Goal: Information Seeking & Learning: Learn about a topic

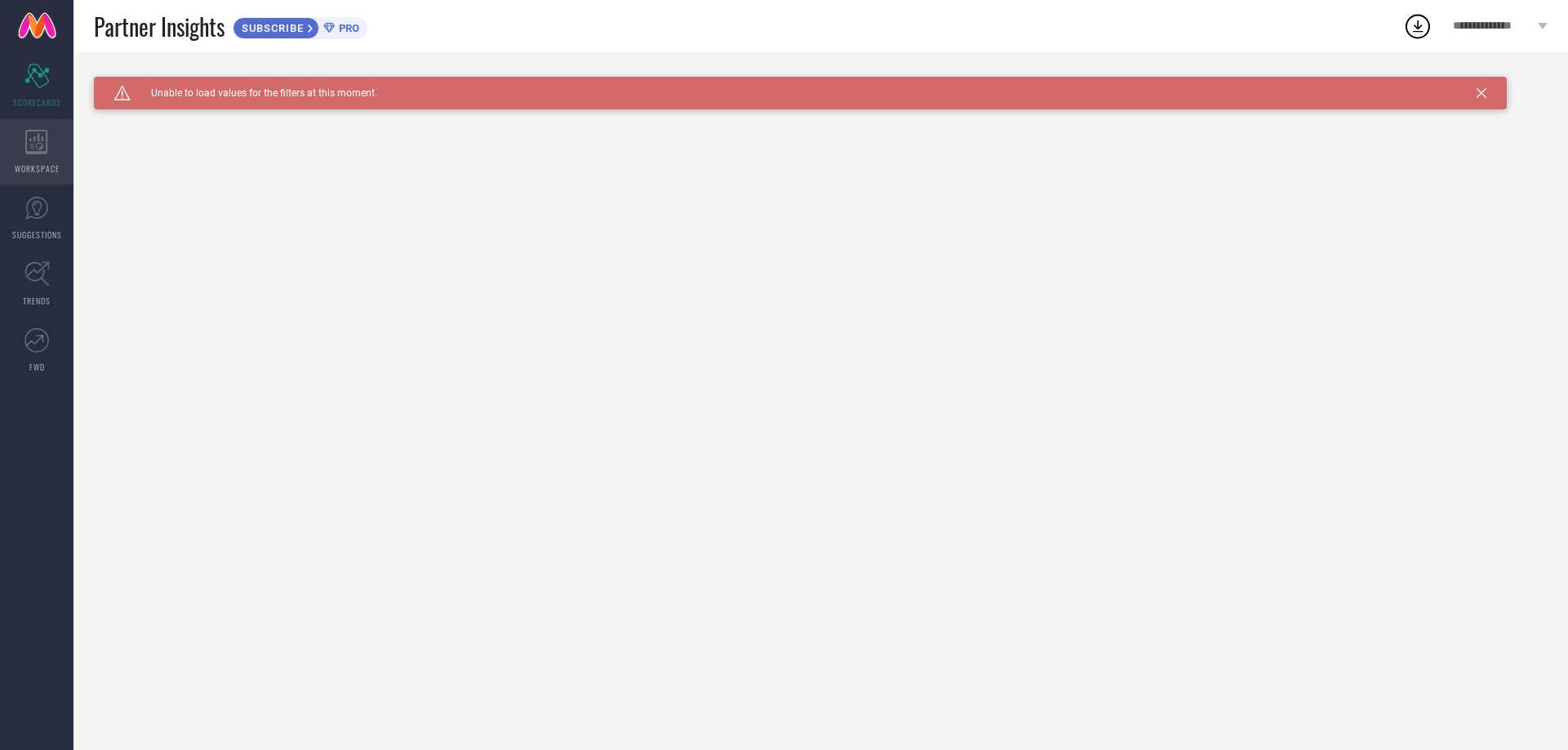
click at [24, 140] on div "WORKSPACE" at bounding box center [36, 152] width 74 height 65
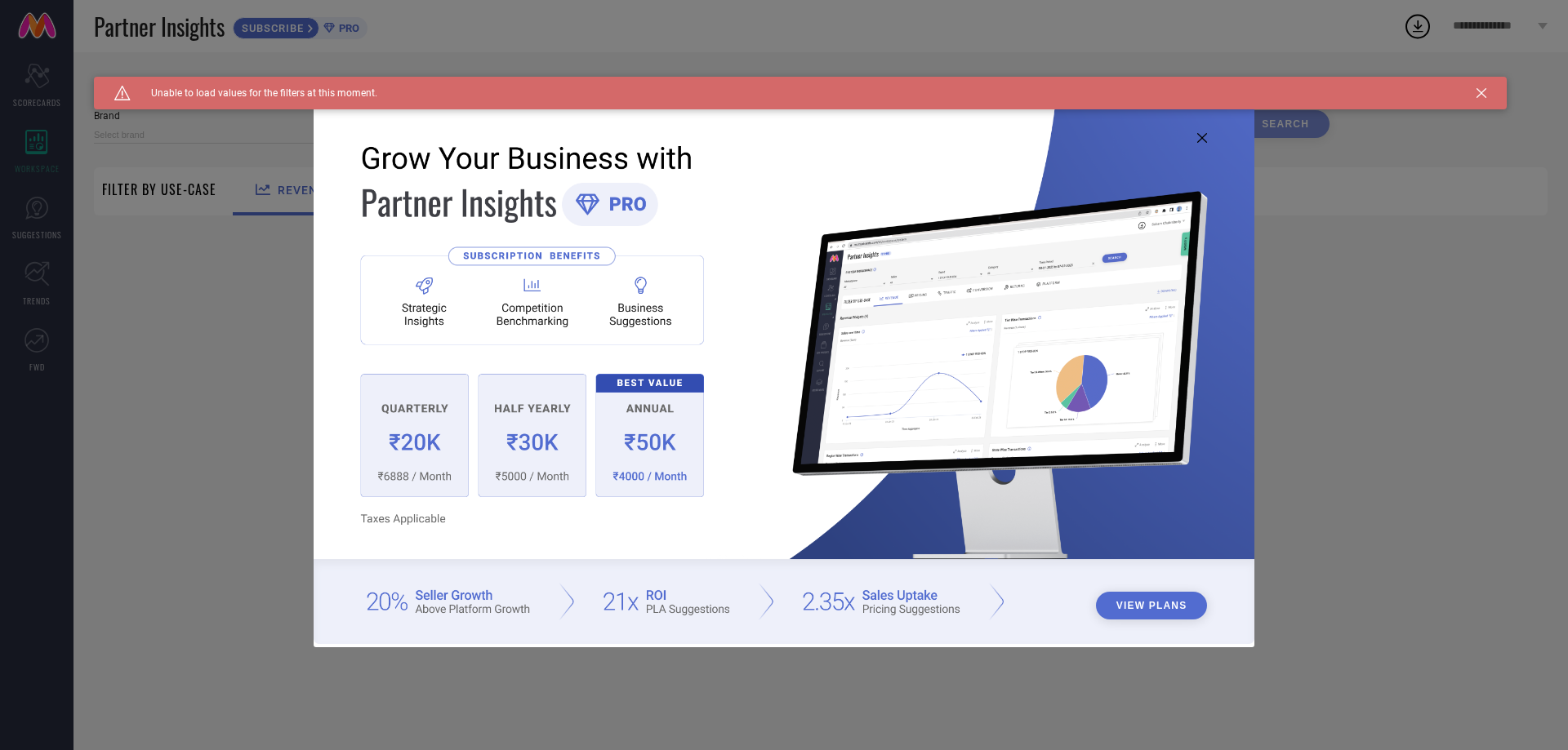
type input "1 STOP FASHION"
type input "All"
click at [14, 212] on div "View Plans" at bounding box center [784, 375] width 1568 height 750
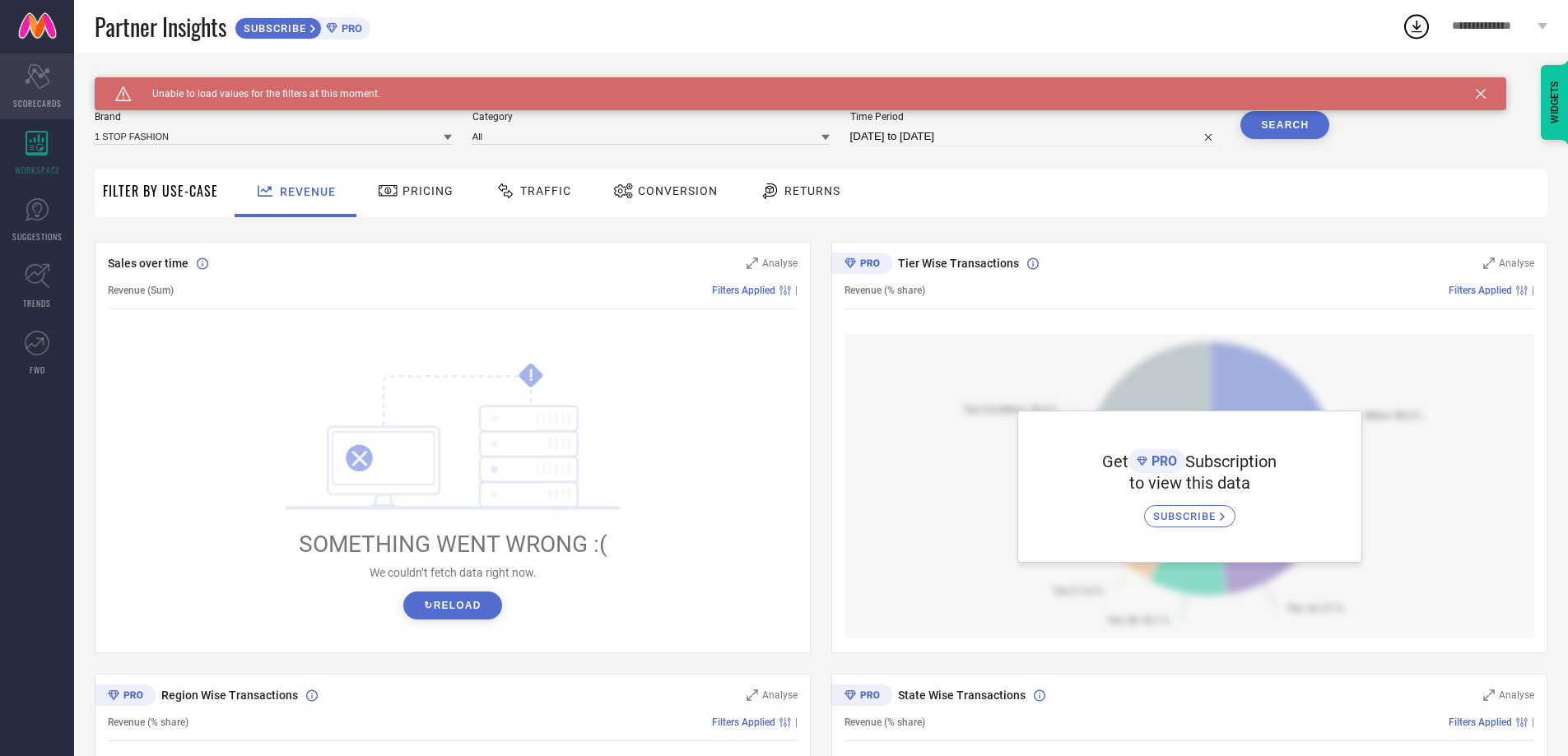
click at [48, 101] on span "SCORECARDS" at bounding box center [37, 103] width 49 height 12
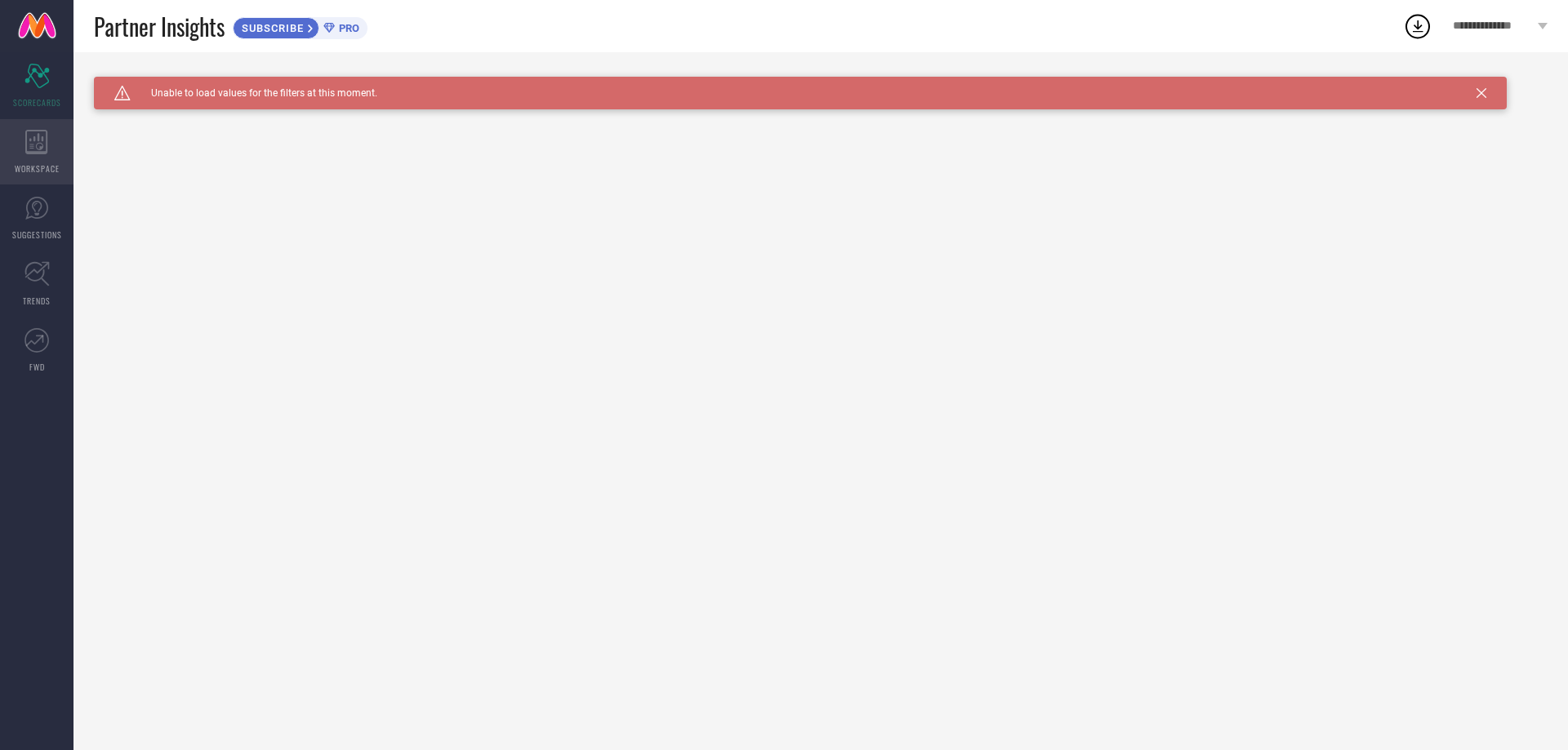
click at [15, 139] on div "WORKSPACE" at bounding box center [36, 152] width 74 height 65
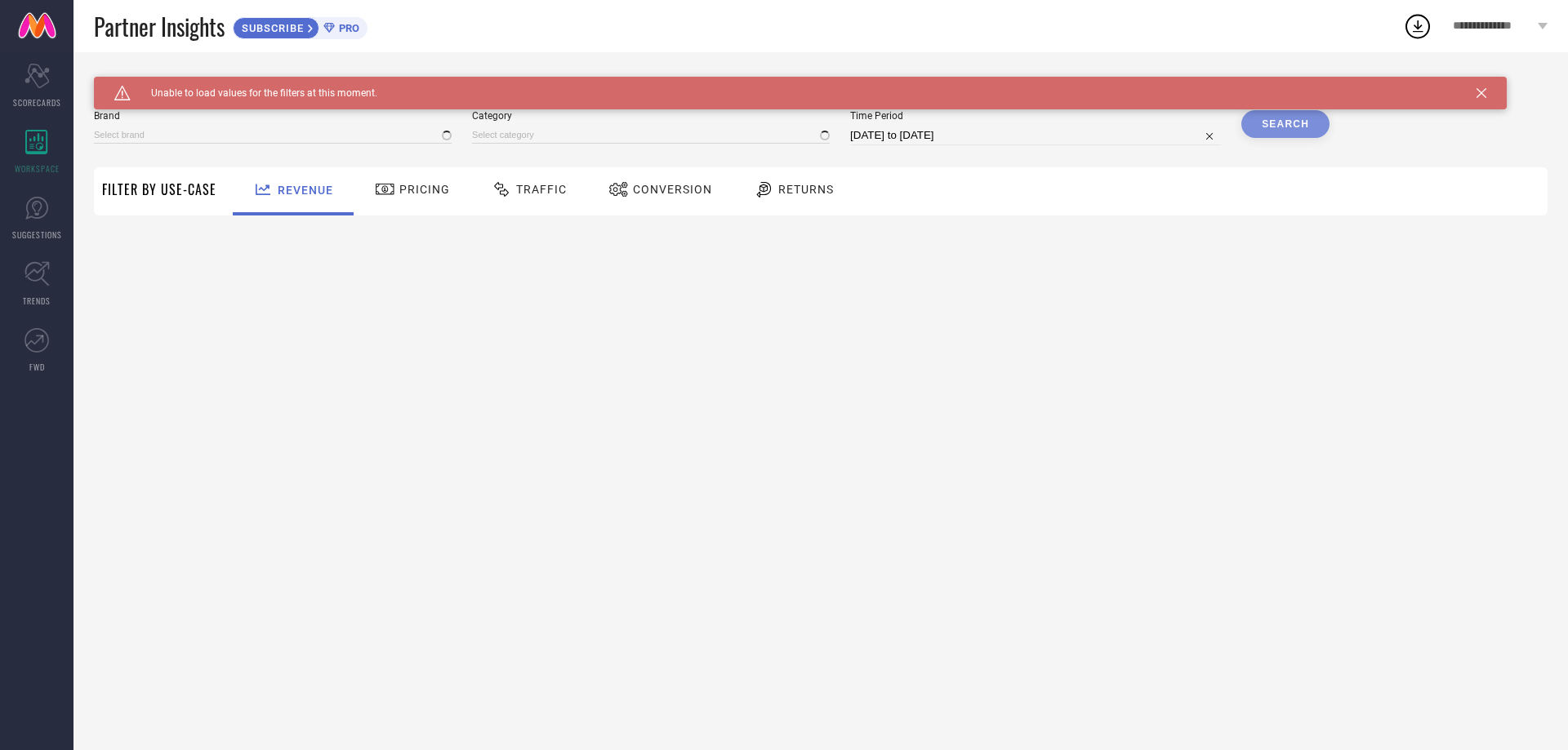
type input "1 STOP FASHION"
type input "All"
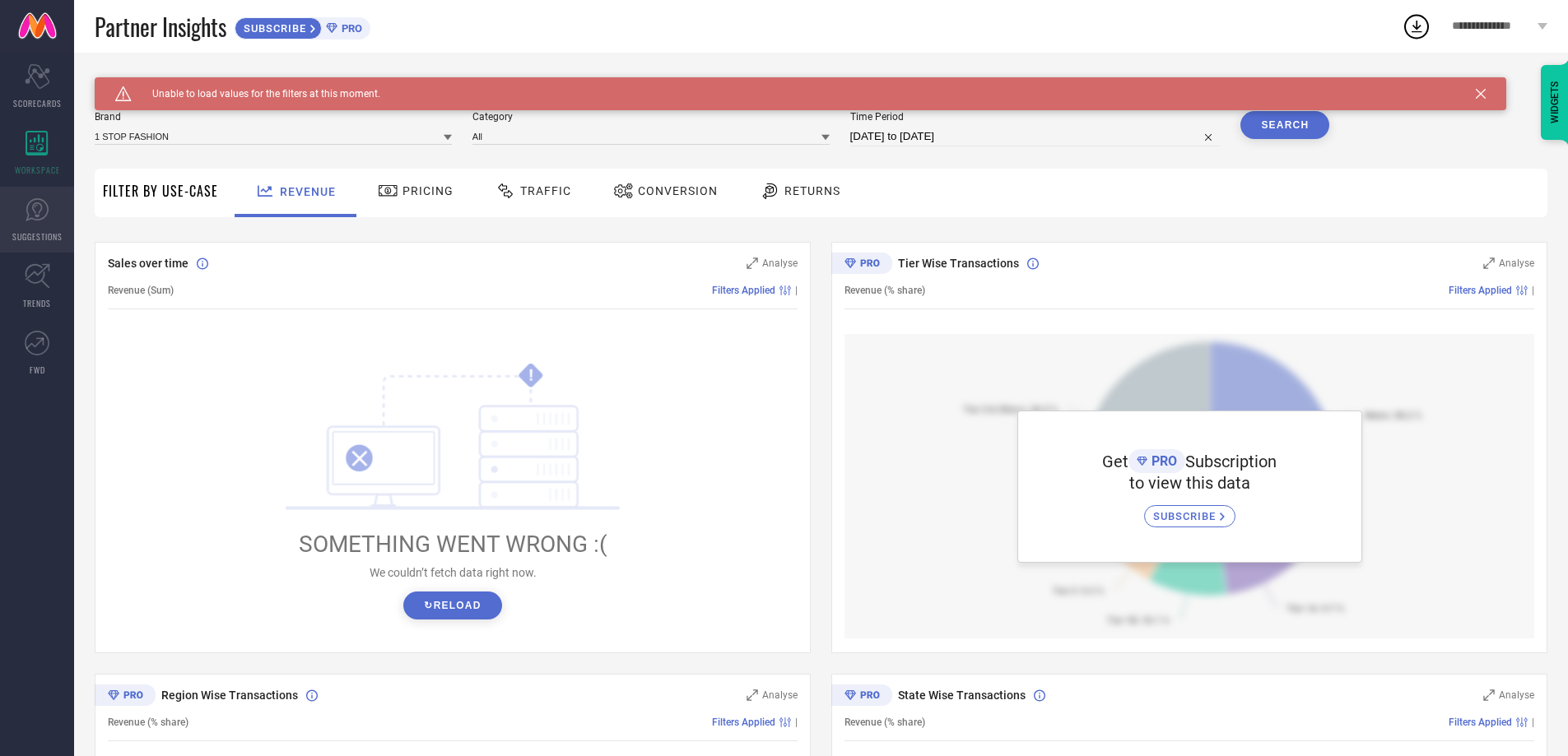
click at [57, 230] on span "SUGGESTIONS" at bounding box center [37, 236] width 50 height 12
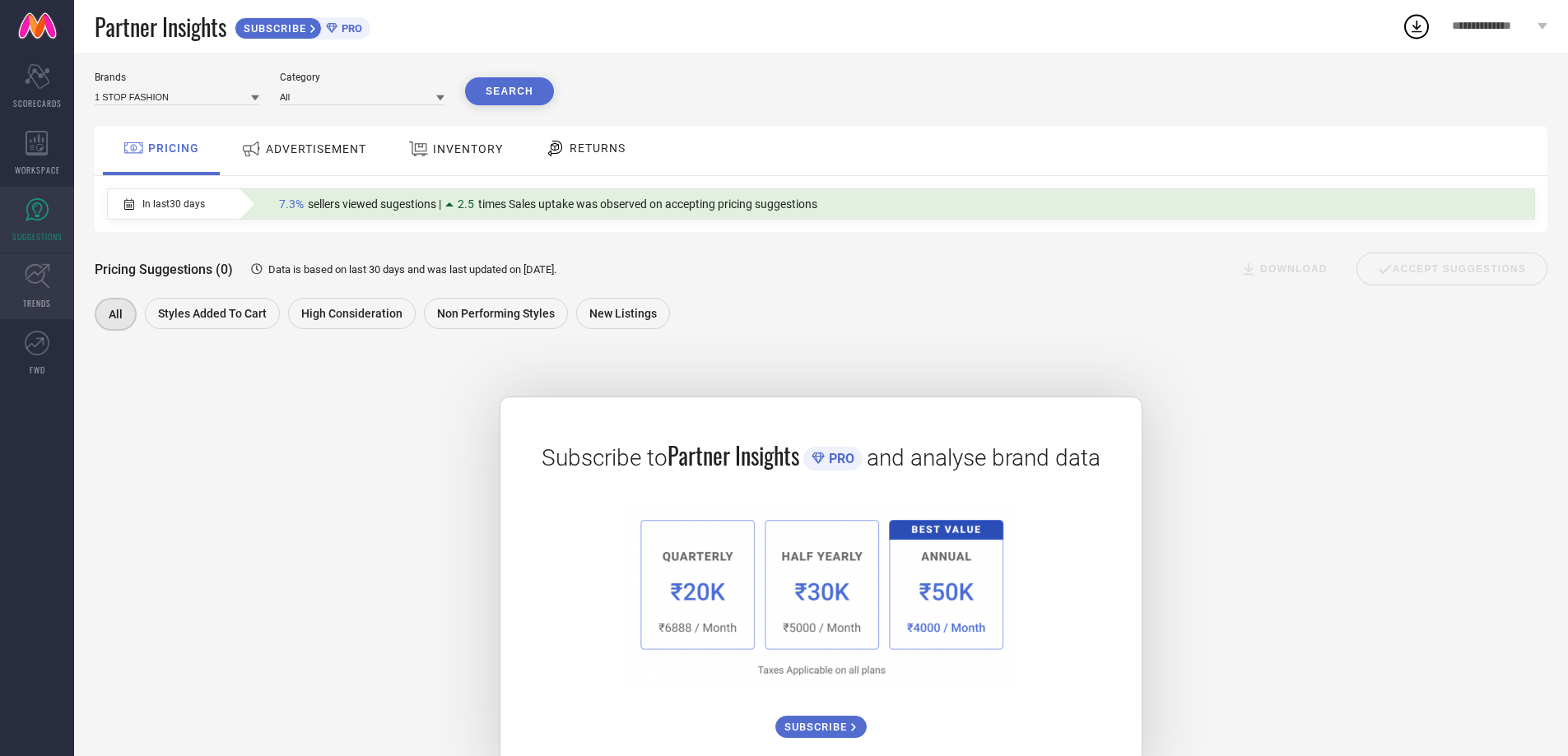
scroll to position [93, 0]
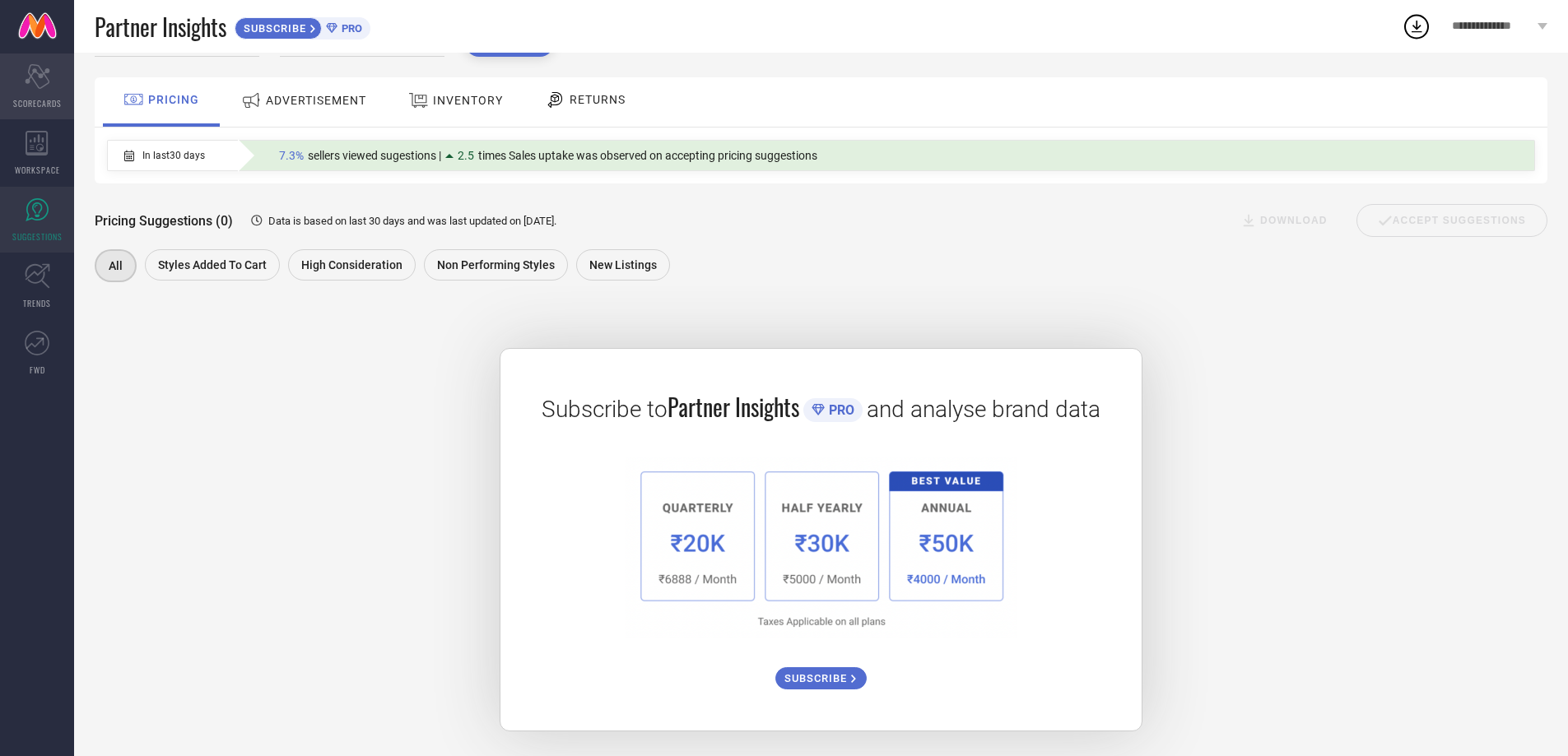
click at [34, 113] on div "Scorecard SCORECARDS" at bounding box center [37, 86] width 74 height 66
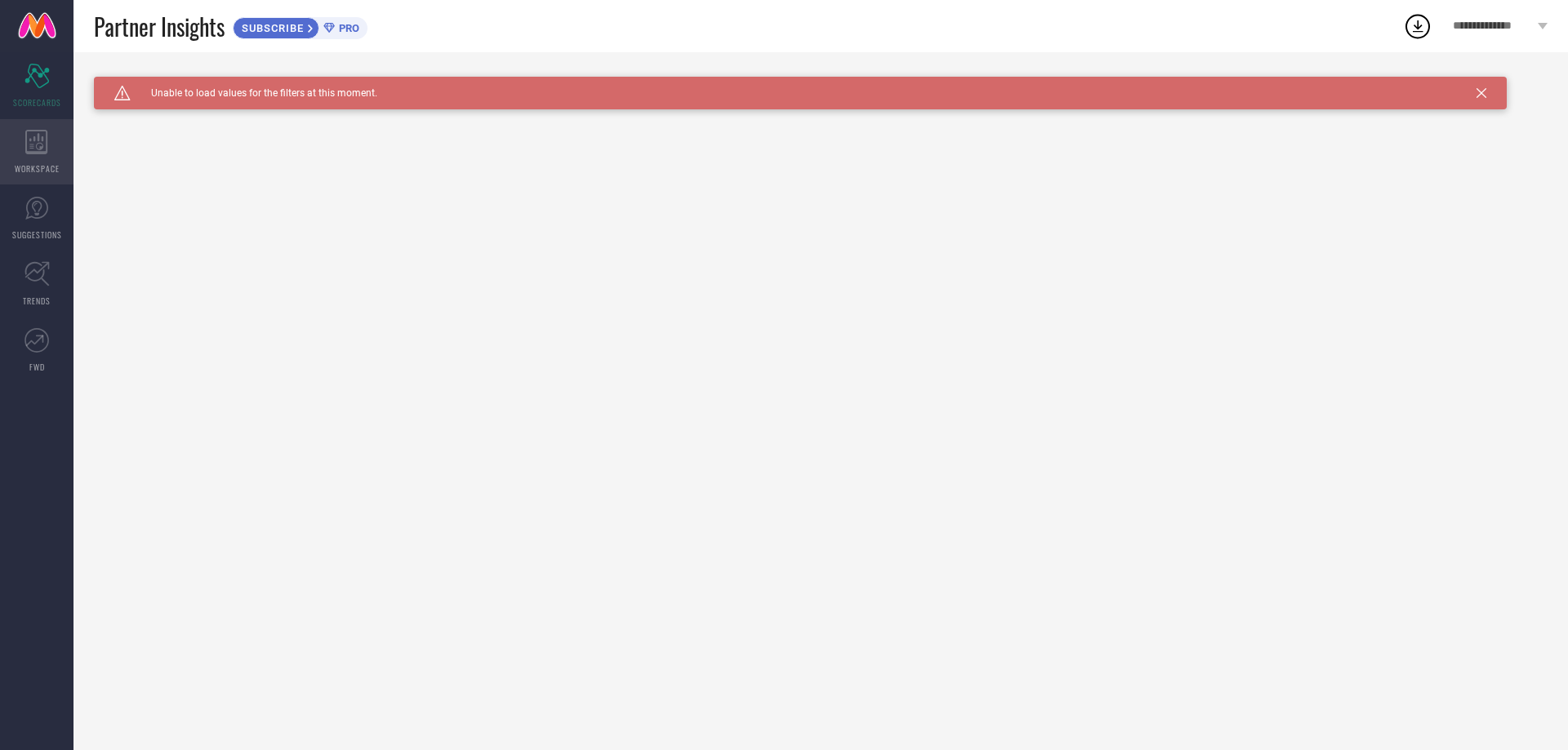
click at [40, 158] on div "WORKSPACE" at bounding box center [36, 152] width 74 height 65
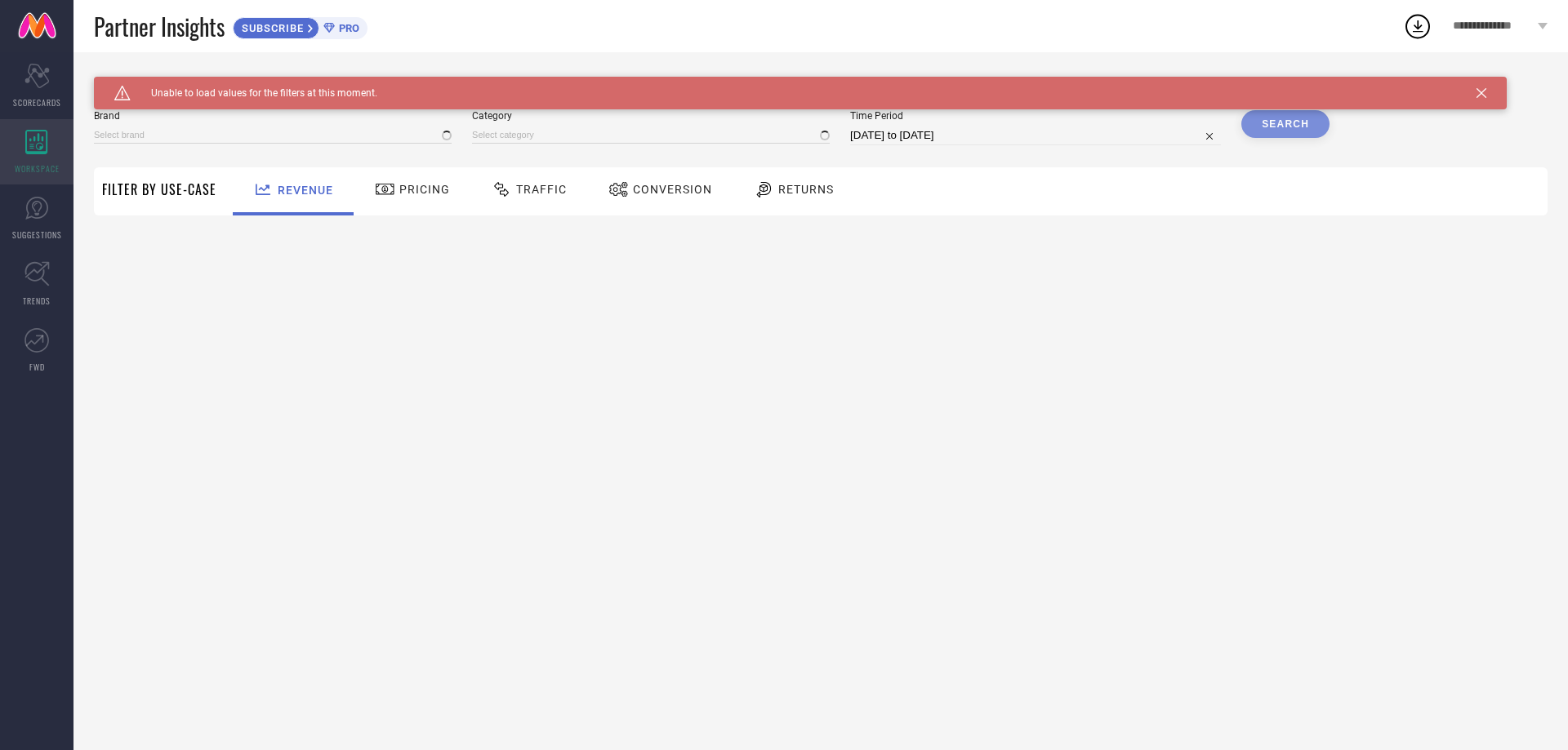
type input "1 STOP FASHION"
type input "All"
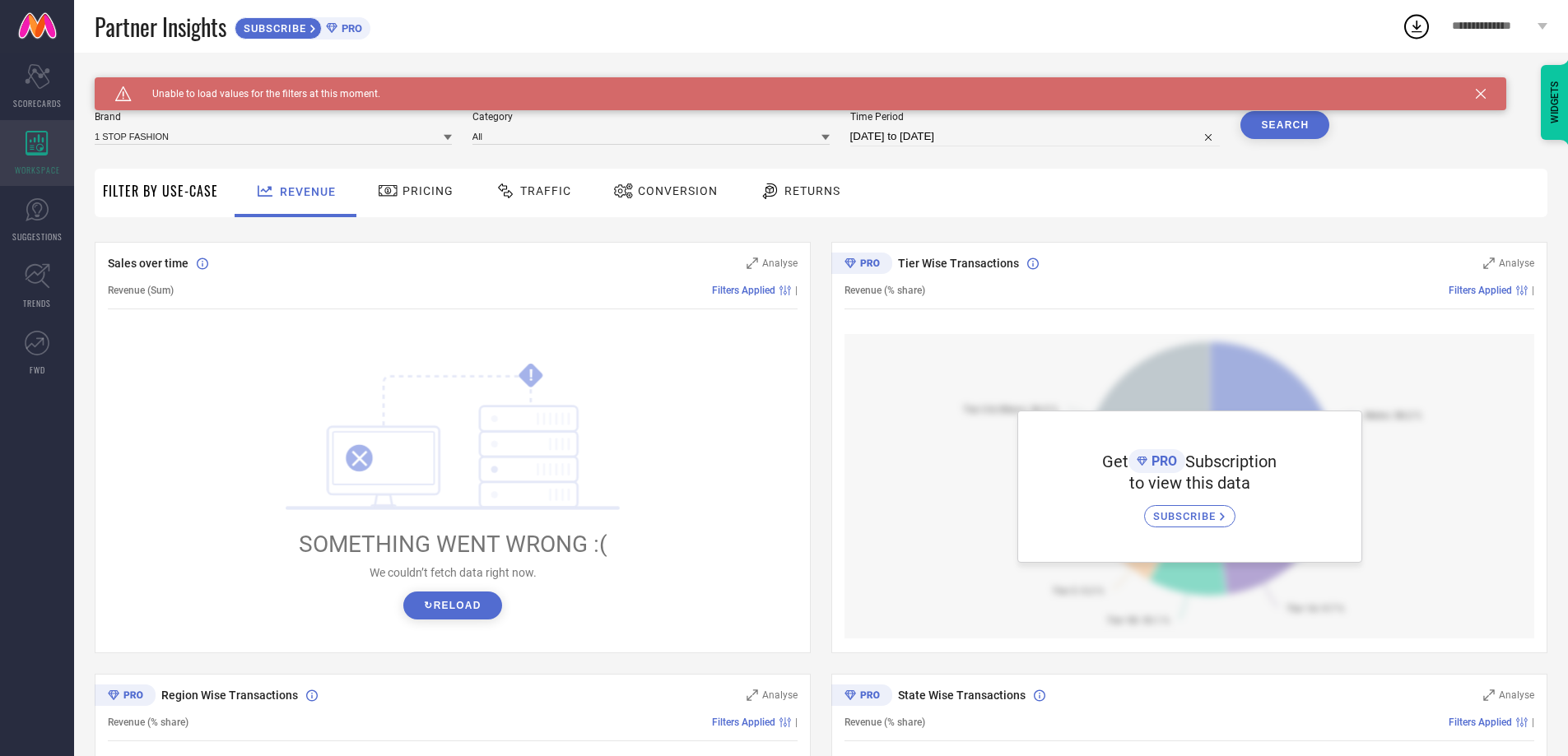
click at [40, 159] on div "WORKSPACE" at bounding box center [37, 153] width 74 height 66
click at [30, 165] on span "WORKSPACE" at bounding box center [37, 170] width 45 height 12
click at [425, 624] on div "! SOMETHING WENT WRONG :( We couldn’t fetch data right now. ↻ Reload" at bounding box center [453, 491] width 690 height 313
click at [430, 619] on button "↻ Reload" at bounding box center [452, 606] width 98 height 28
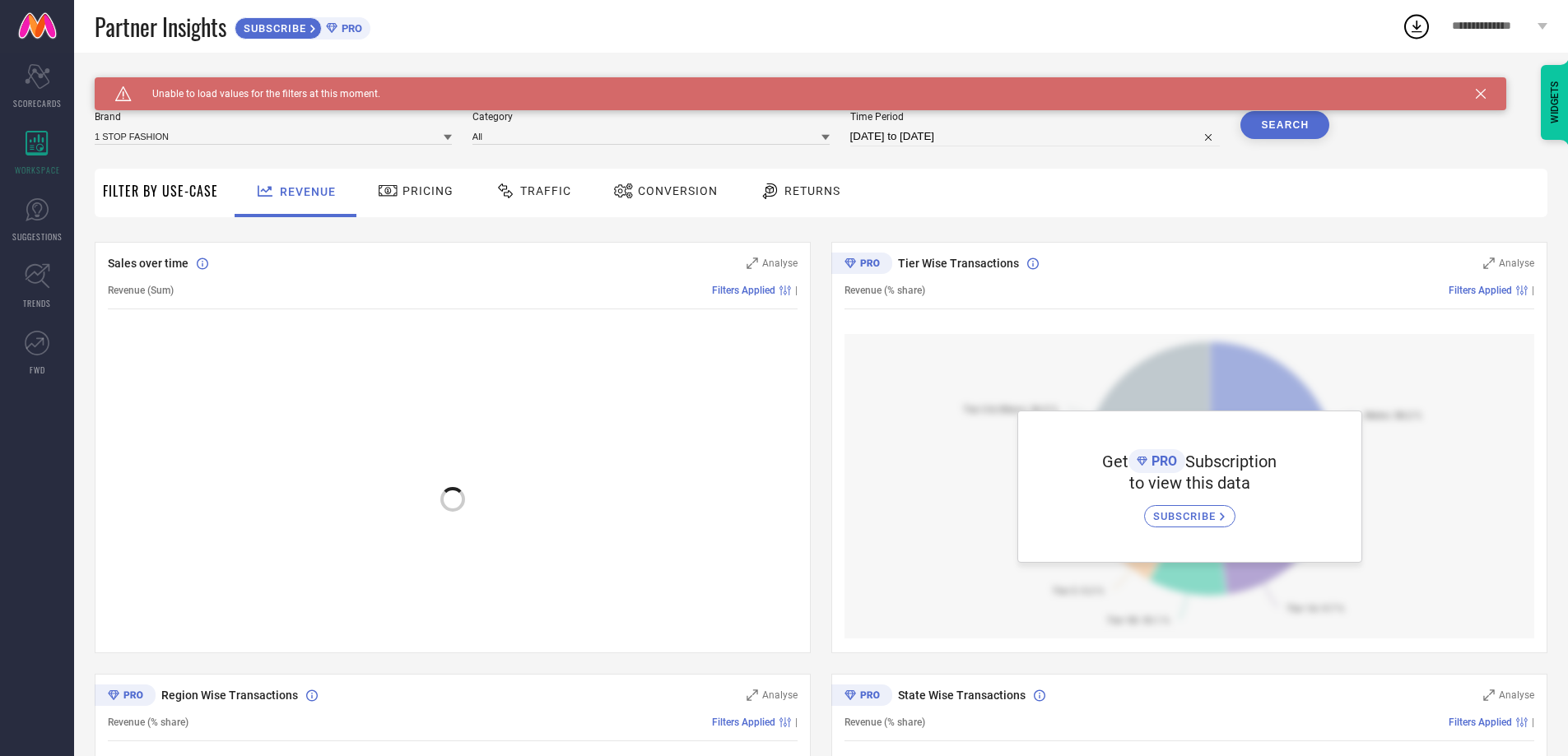
click at [436, 602] on div at bounding box center [453, 491] width 690 height 313
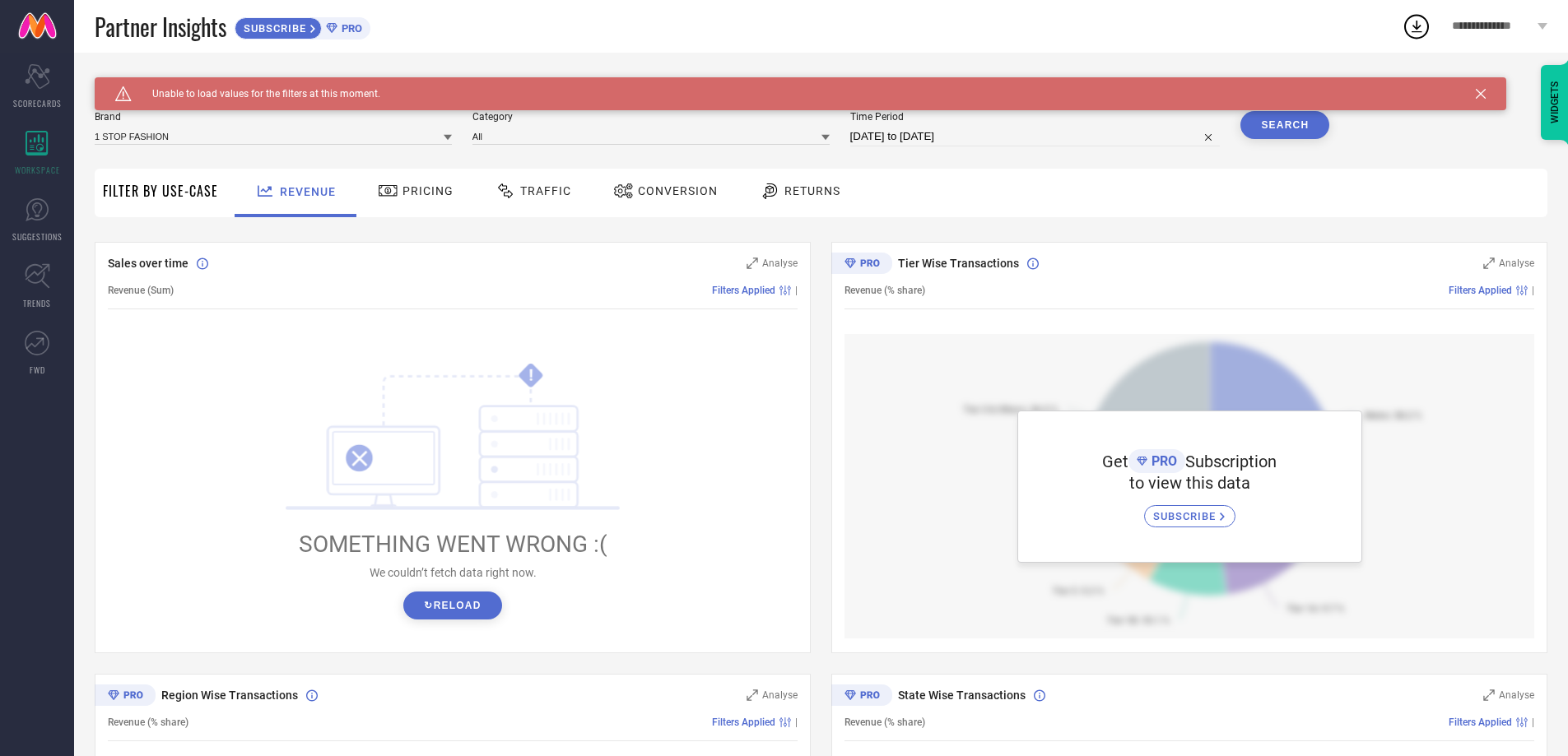
click at [1187, 522] on span "SUBSCRIBE" at bounding box center [1187, 516] width 67 height 12
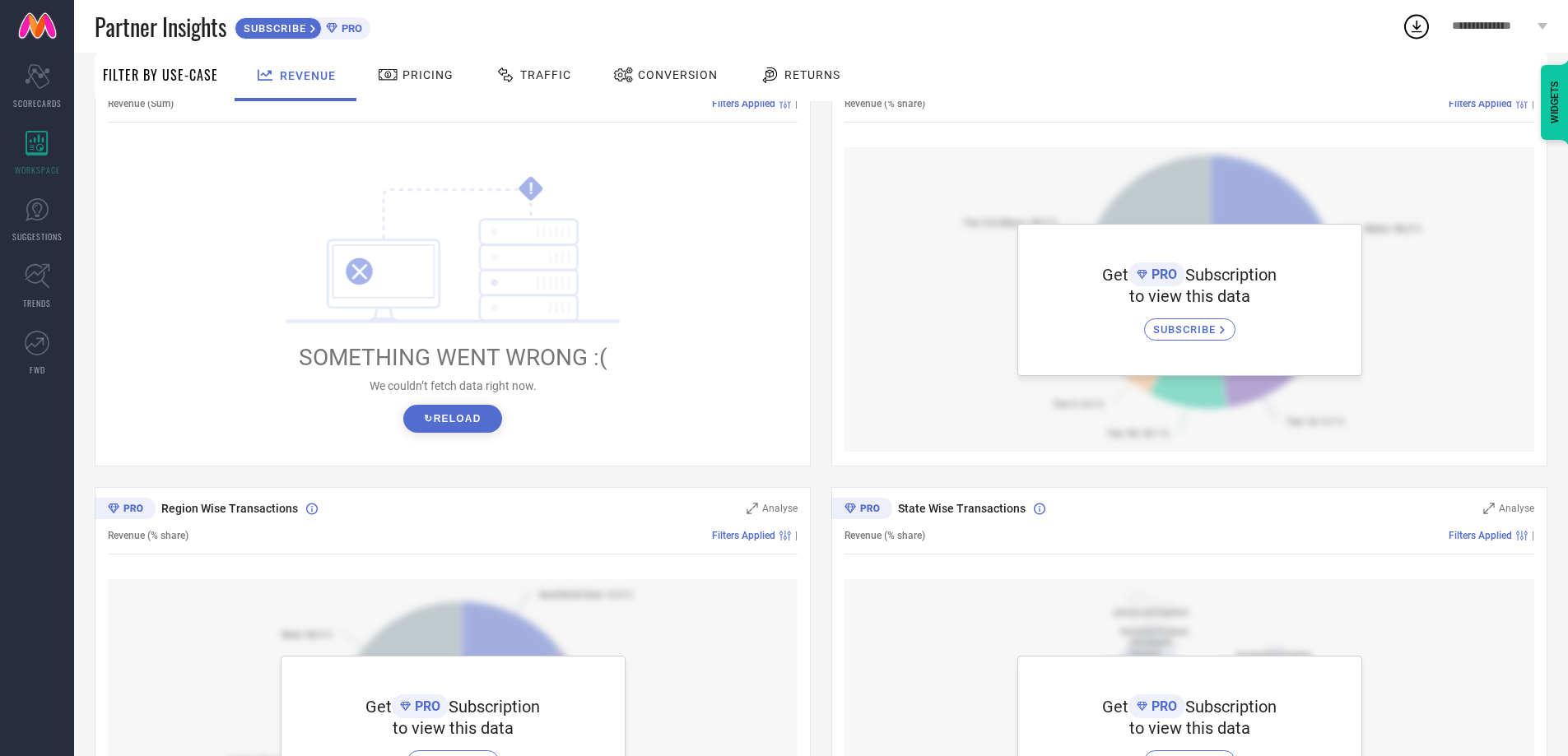
scroll to position [329, 0]
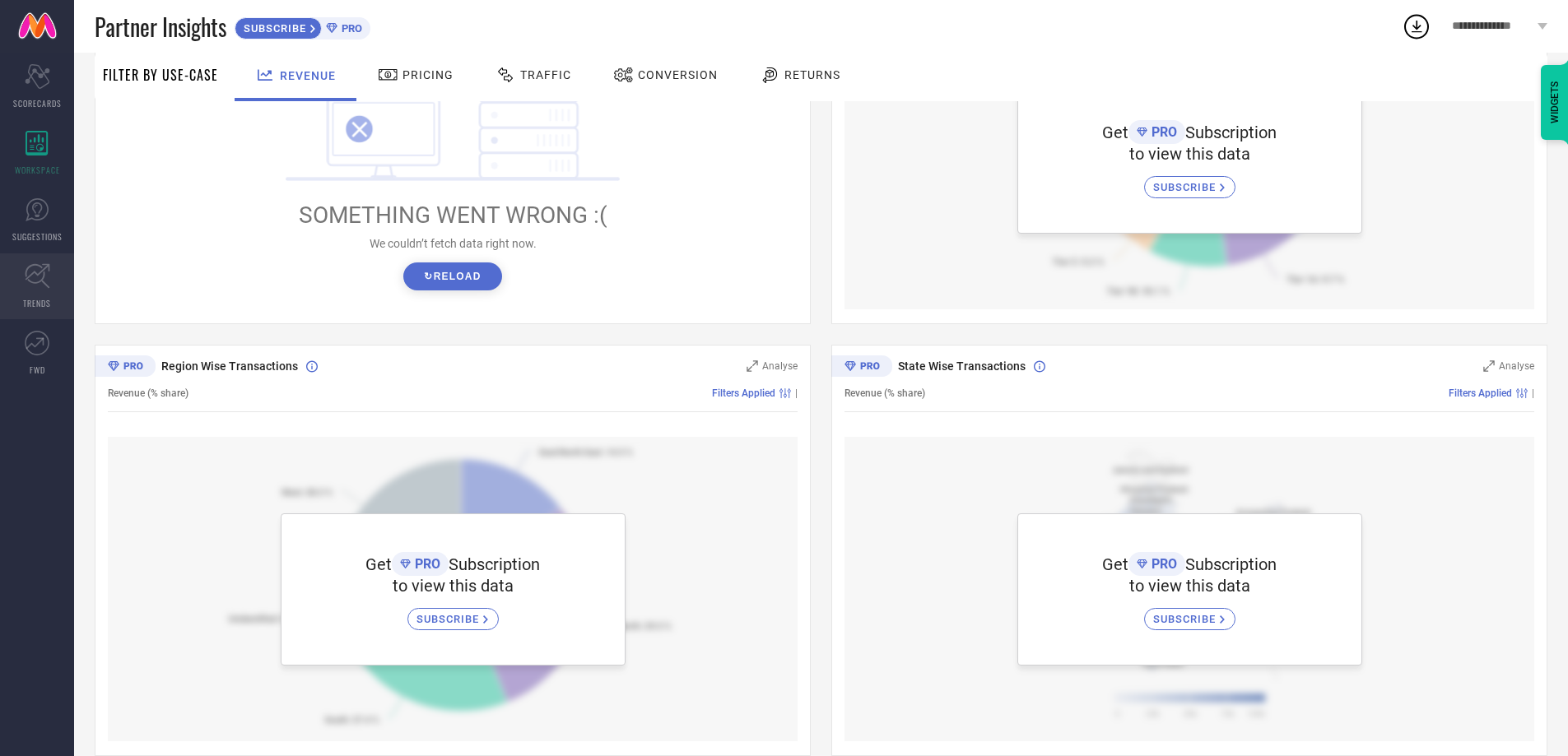
click at [44, 257] on link "TRENDS" at bounding box center [37, 287] width 74 height 66
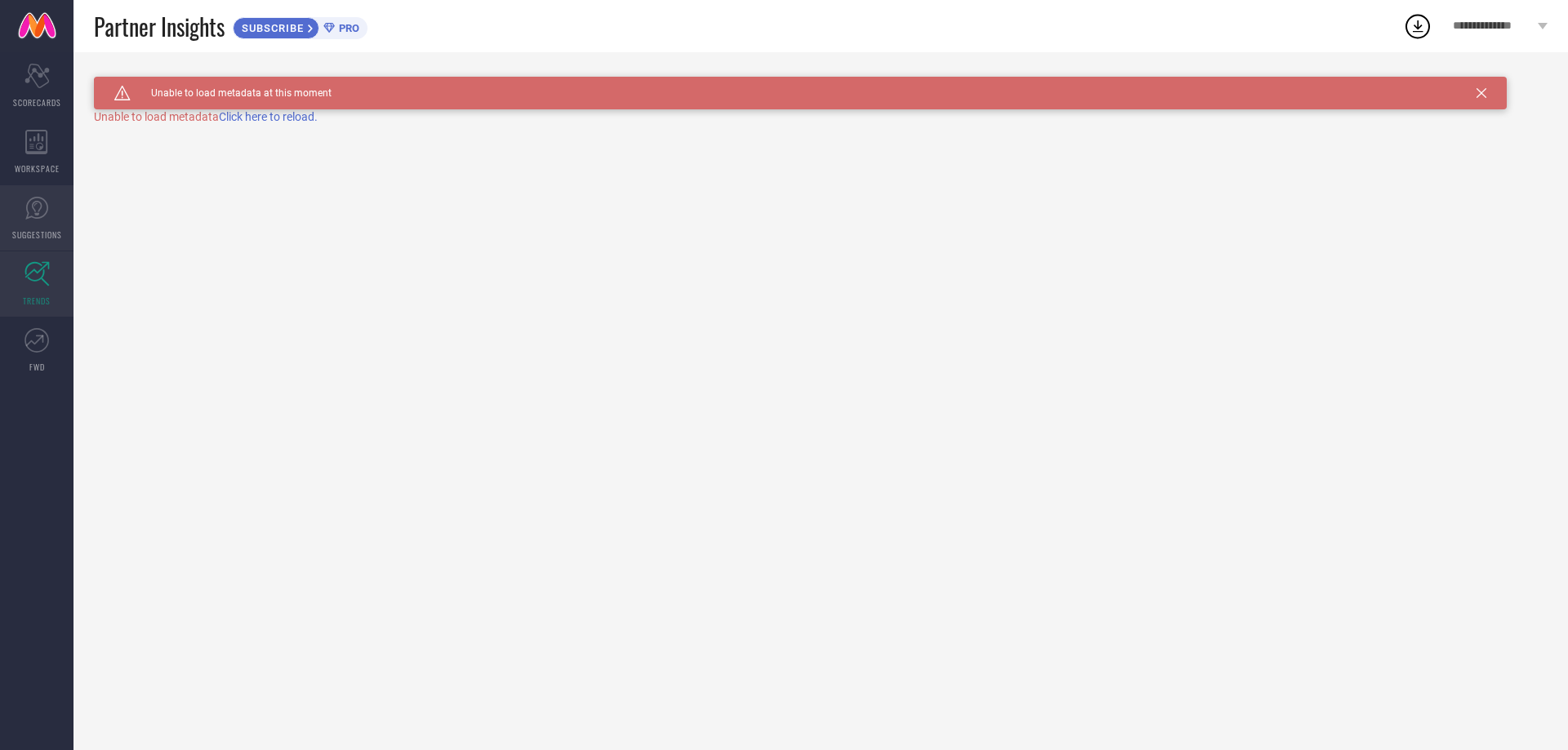
click at [31, 232] on span "SUGGESTIONS" at bounding box center [36, 234] width 50 height 12
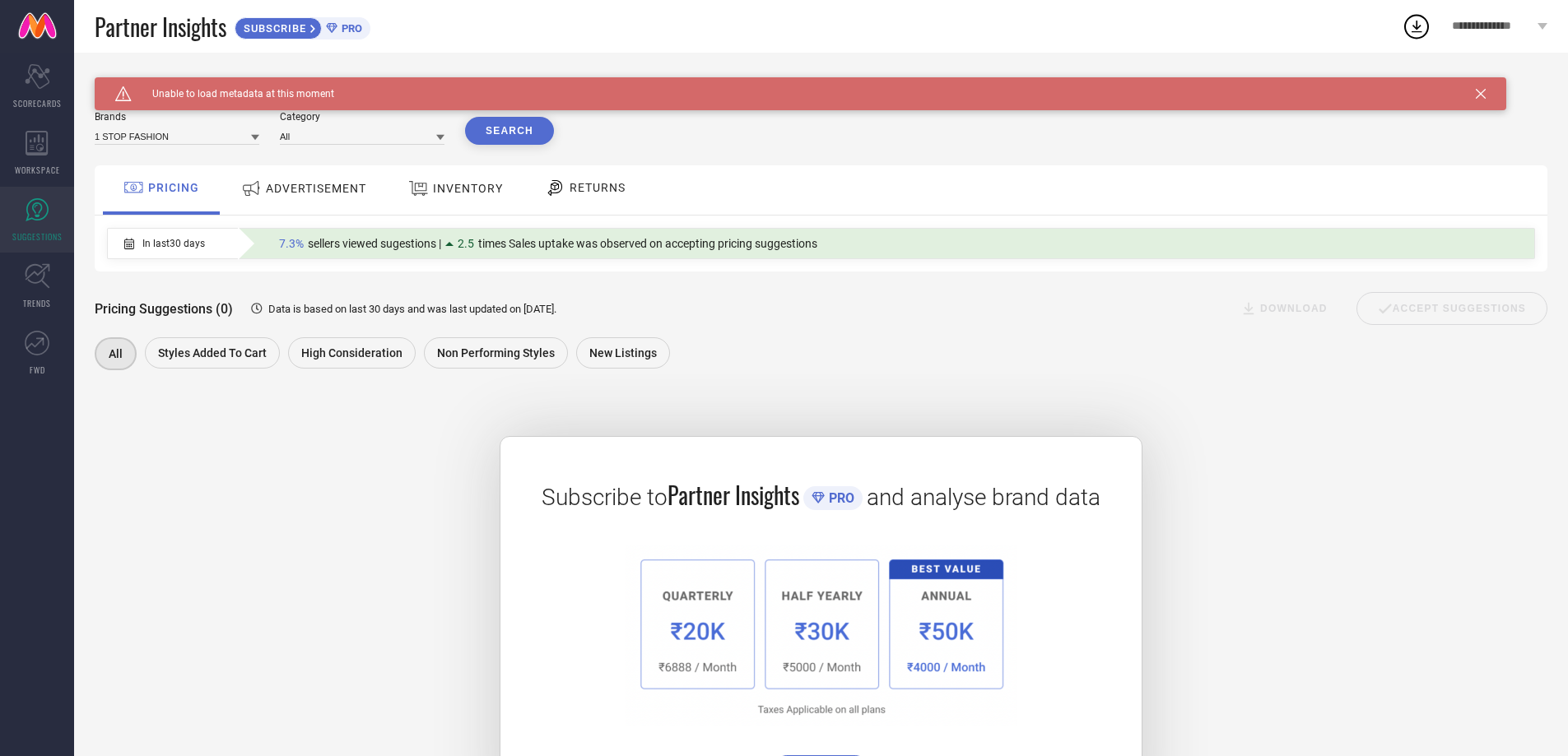
click at [334, 195] on span "ADVERTISEMENT" at bounding box center [316, 188] width 101 height 13
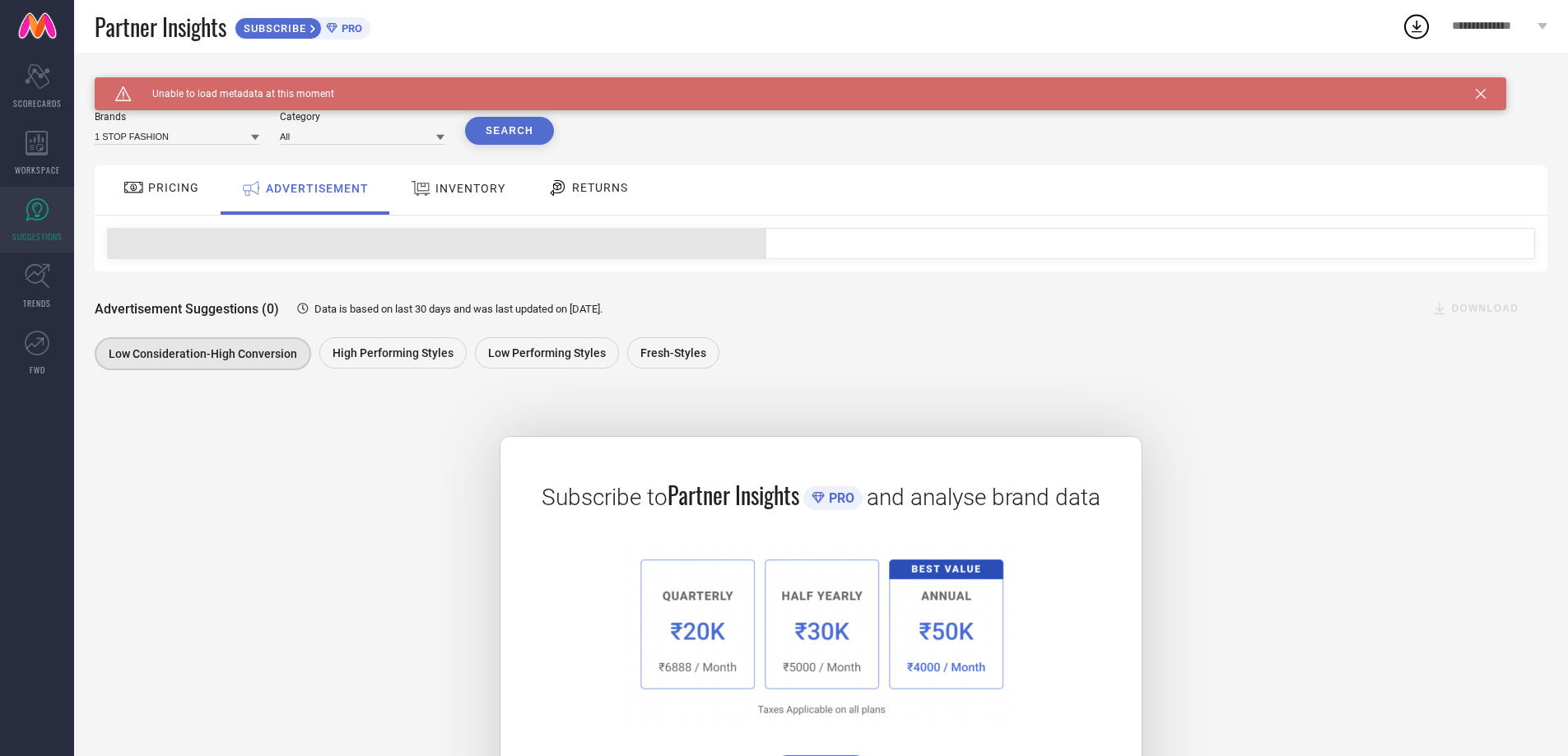
click at [407, 199] on div "INVENTORY" at bounding box center [458, 188] width 103 height 29
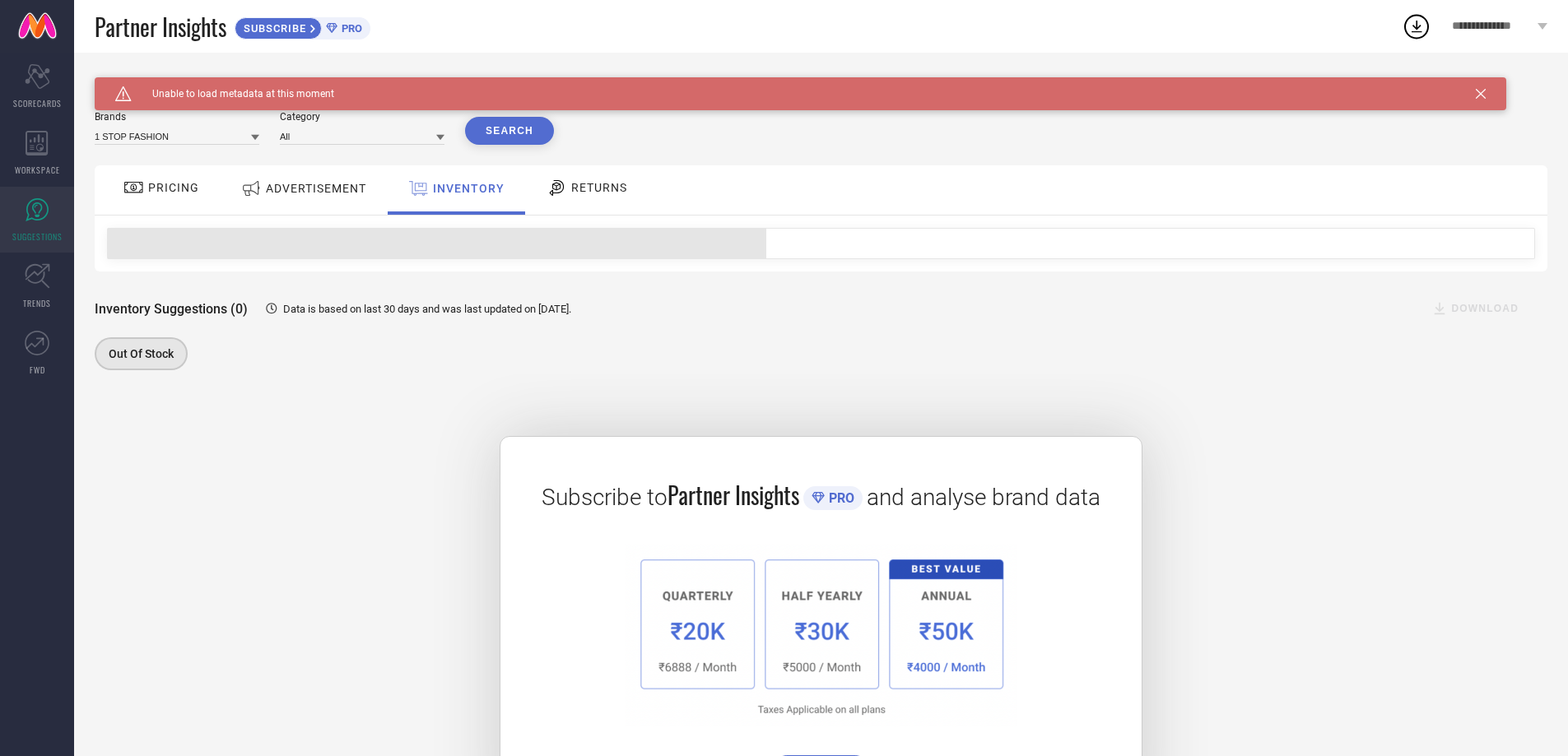
click at [571, 197] on div "RETURNS" at bounding box center [587, 187] width 89 height 28
click at [197, 205] on div "PRICING" at bounding box center [160, 190] width 116 height 49
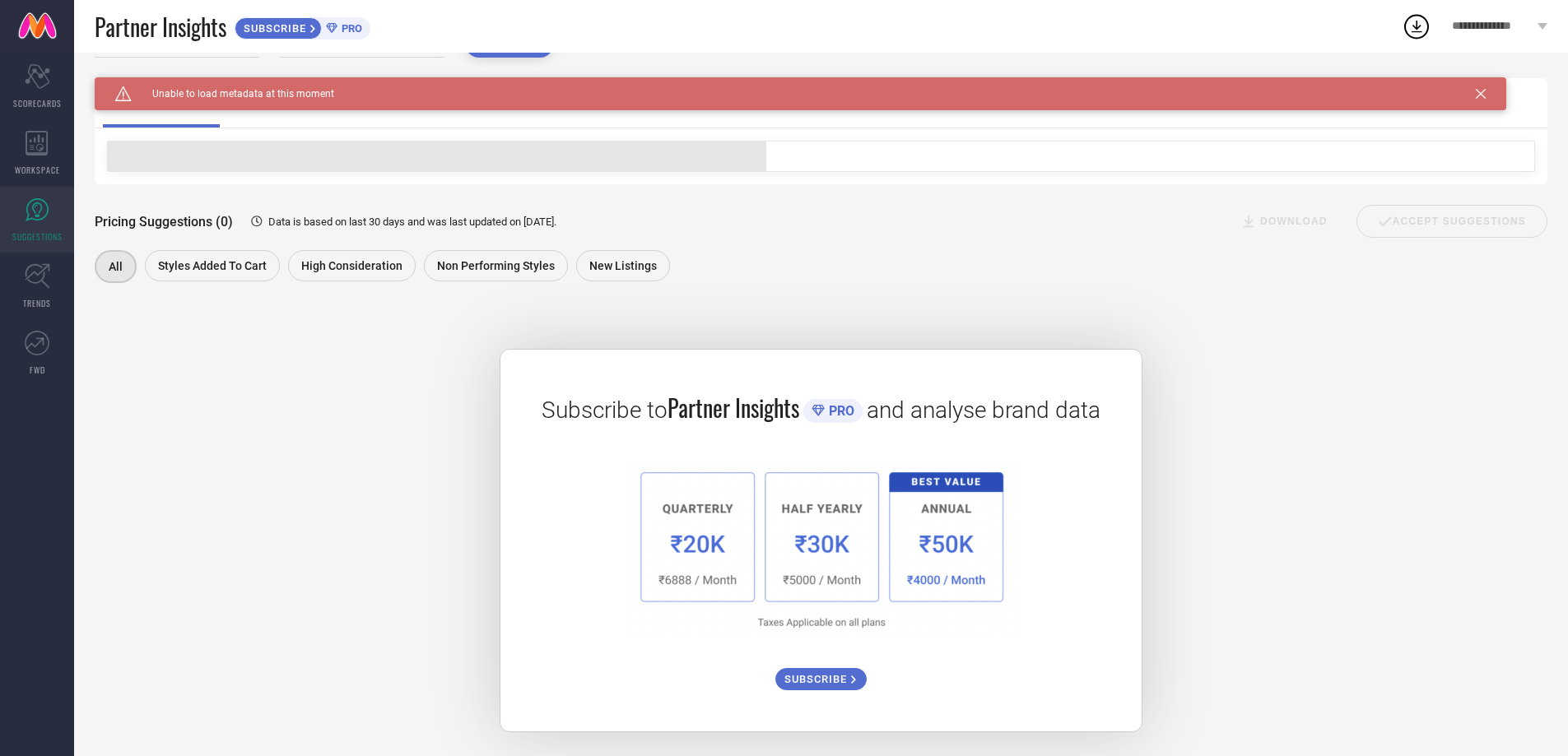
scroll to position [92, 0]
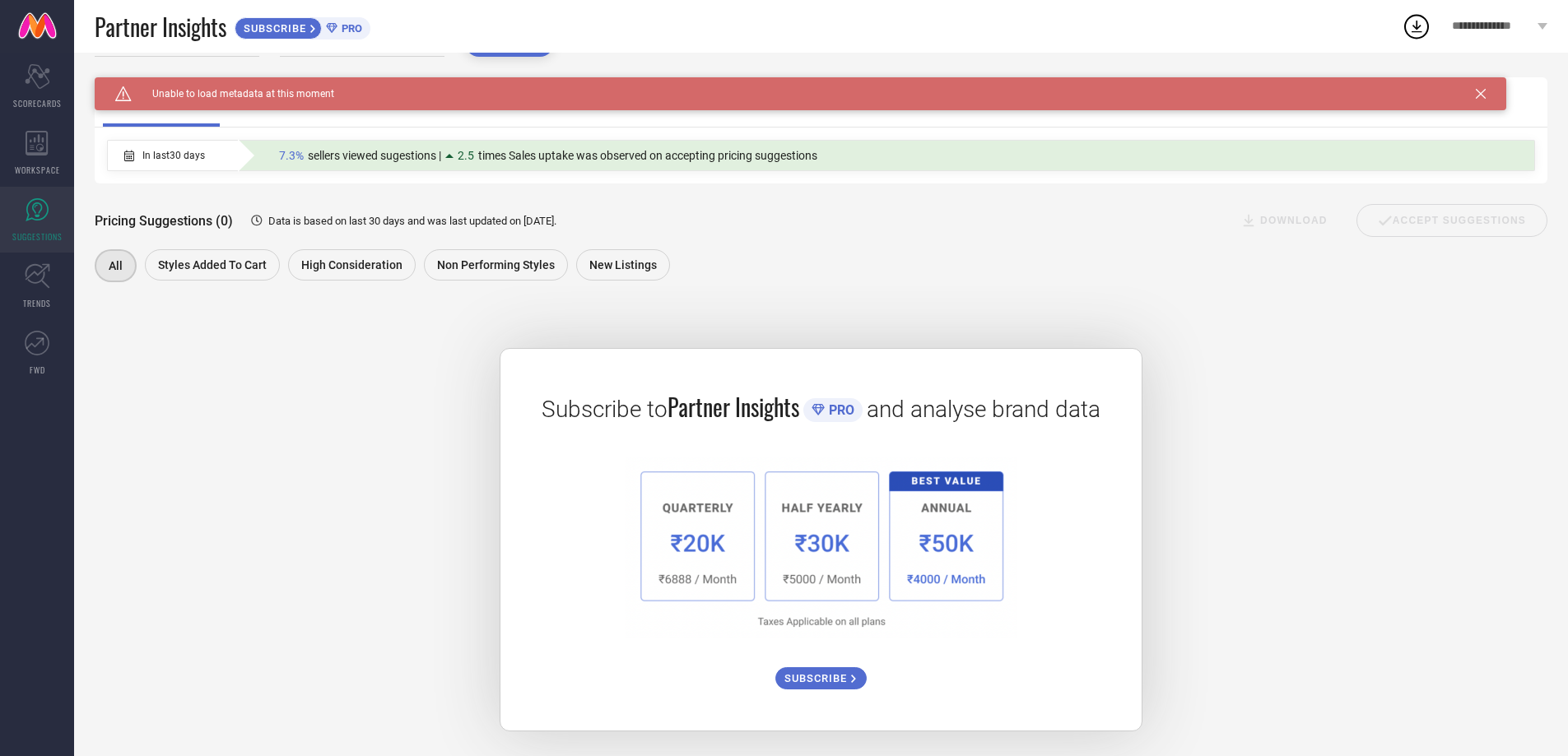
click at [808, 696] on div "Subscribe to Partner Insights PRO and analyse brand data SUBSCRIBE" at bounding box center [821, 540] width 643 height 383
click at [808, 678] on span "SUBSCRIBE" at bounding box center [818, 678] width 67 height 12
